Goal: Navigation & Orientation: Find specific page/section

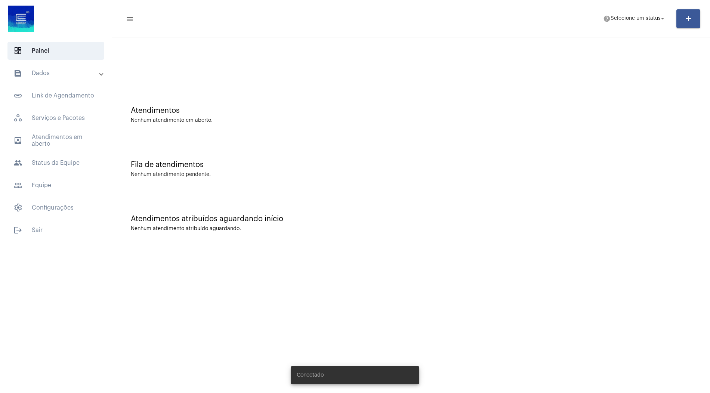
click at [74, 78] on mat-expansion-panel-header "text_snippet_outlined Dados" at bounding box center [57, 73] width 107 height 18
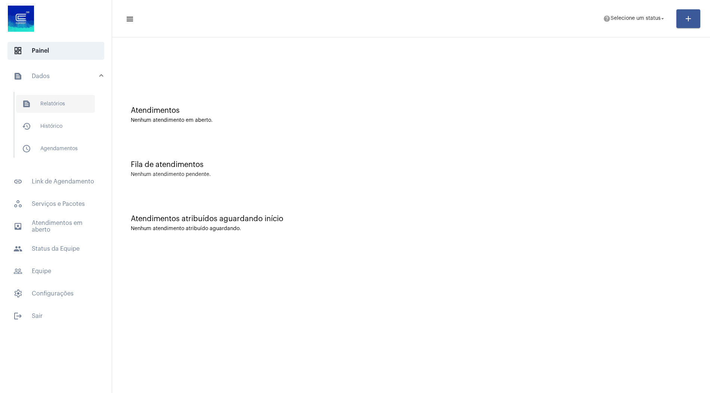
click at [73, 108] on span "text_snippet_outlined Relatórios" at bounding box center [55, 104] width 79 height 18
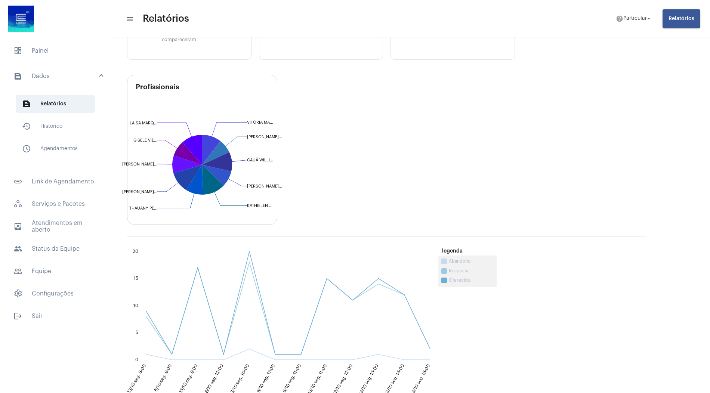
scroll to position [180, 0]
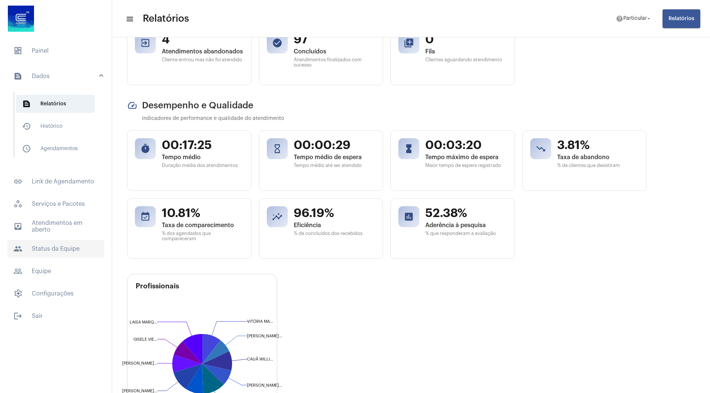
click at [62, 249] on span "people Status da Equipe" at bounding box center [55, 249] width 97 height 18
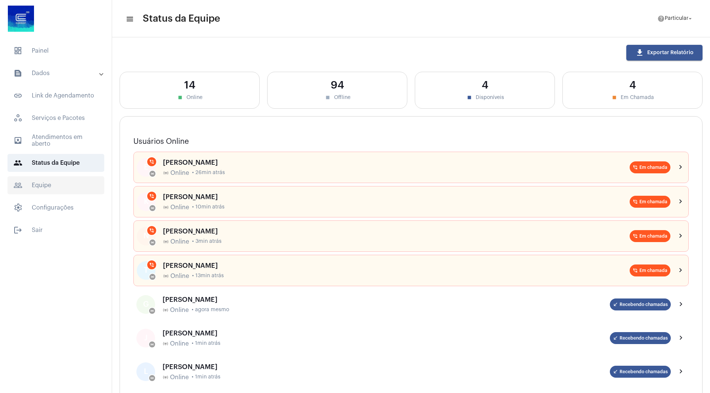
click at [40, 187] on span "people_outline Equipe" at bounding box center [55, 185] width 97 height 18
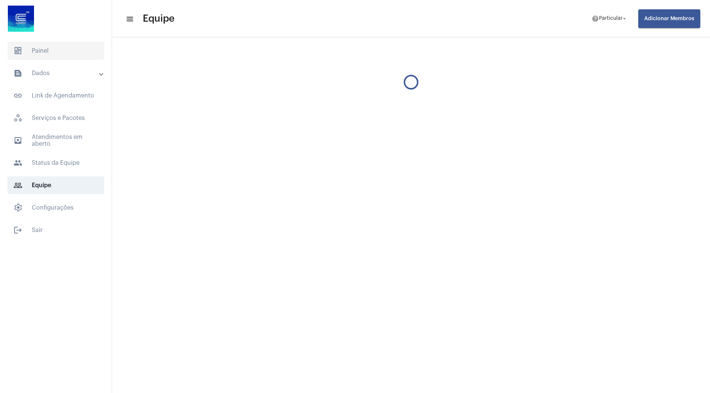
click at [61, 49] on span "dashboard Painel" at bounding box center [55, 51] width 97 height 18
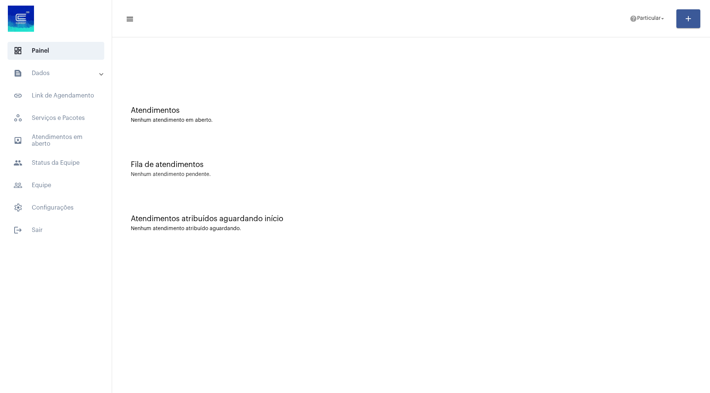
click at [78, 76] on mat-panel-title "text_snippet_outlined Dados" at bounding box center [56, 73] width 86 height 9
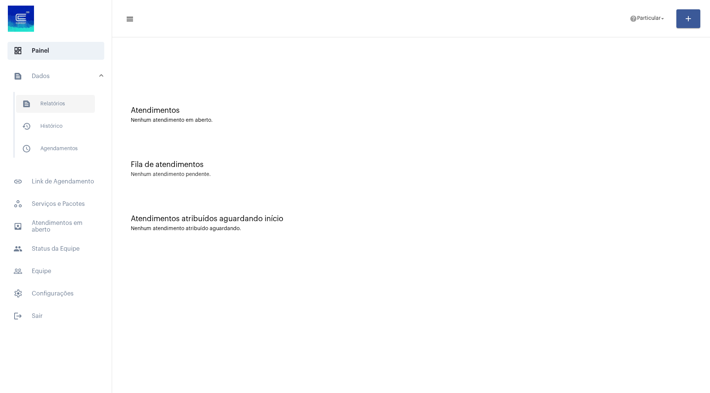
click at [57, 106] on span "text_snippet_outlined Relatórios" at bounding box center [55, 104] width 79 height 18
